Goal: Task Accomplishment & Management: Use online tool/utility

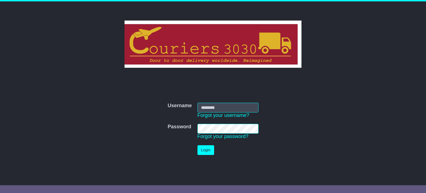
click at [110, 144] on form "Username Username Forgot your username? Password Password Forgot your password?…" at bounding box center [213, 129] width 279 height 58
click at [108, 104] on form "Username Username Forgot your username? Password Password Forgot your password?…" at bounding box center [213, 129] width 279 height 58
click at [48, 117] on div "Username Username Forgot your username? Password Password Forgot your password?…" at bounding box center [213, 88] width 426 height 175
click at [66, 55] on div "Username Username Forgot your username? Password Password Forgot your password?…" at bounding box center [213, 88] width 426 height 175
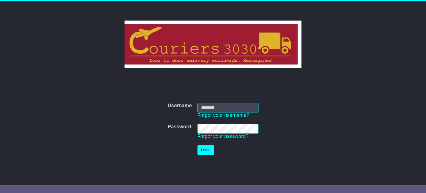
click at [90, 114] on form "Username Username Forgot your username? Password Password Forgot your password?…" at bounding box center [213, 129] width 279 height 58
click at [240, 171] on div "Username Username Forgot your username? Password Password Forgot your password?…" at bounding box center [213, 125] width 284 height 98
click at [247, 146] on td "Login" at bounding box center [228, 149] width 67 height 15
